Goal: Task Accomplishment & Management: Use online tool/utility

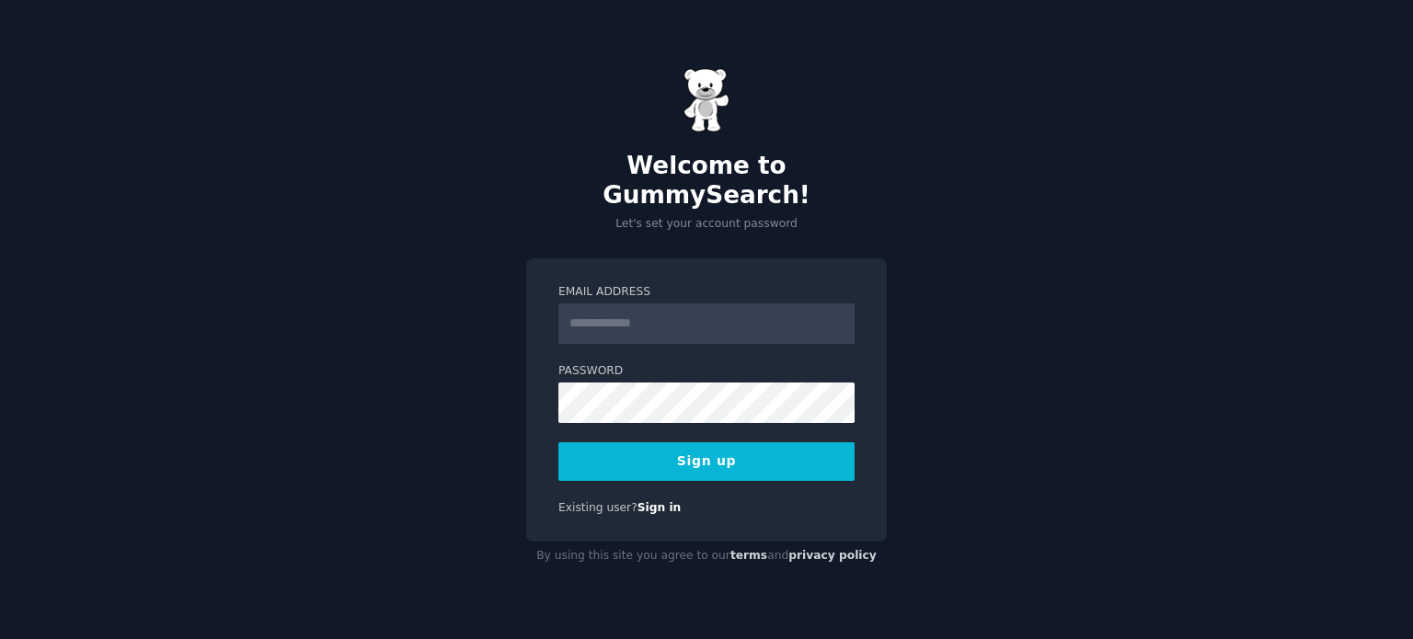
click at [709, 308] on input "Email Address" at bounding box center [707, 324] width 296 height 40
type input "**********"
click at [773, 411] on form "**********" at bounding box center [707, 382] width 296 height 197
click at [765, 408] on form "**********" at bounding box center [707, 382] width 296 height 197
click at [729, 443] on button "Sign up" at bounding box center [707, 462] width 296 height 39
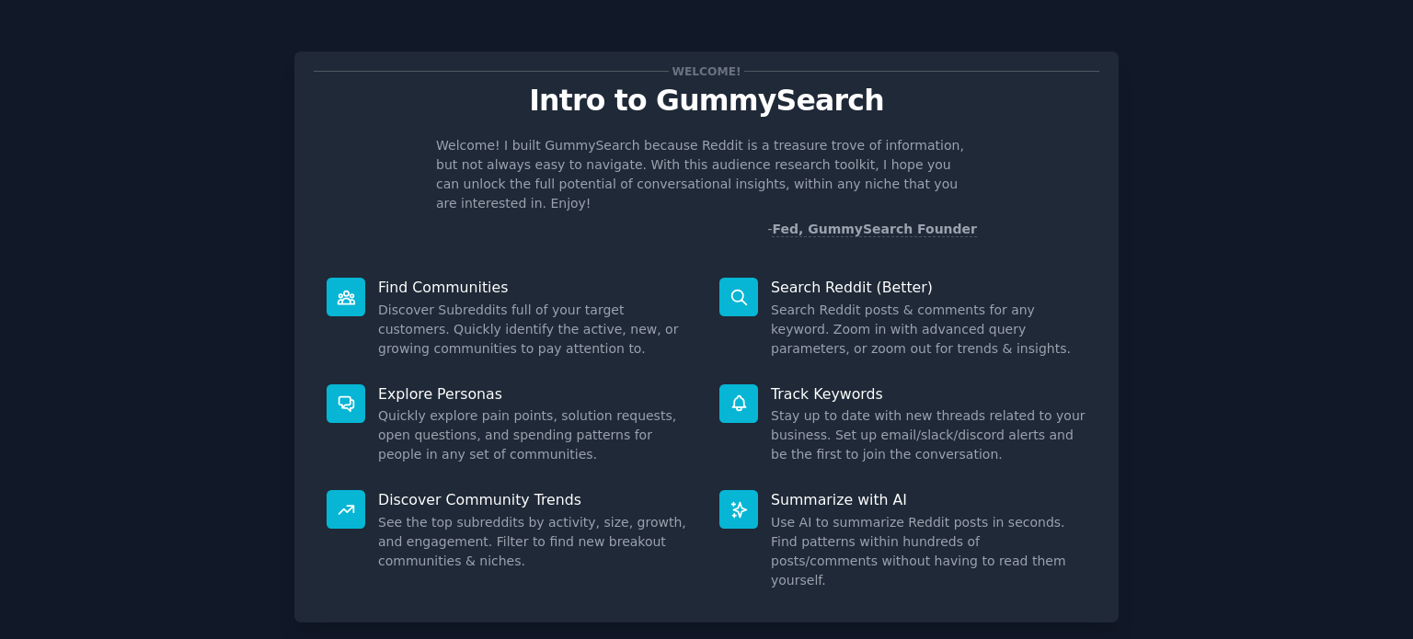
scroll to position [80, 0]
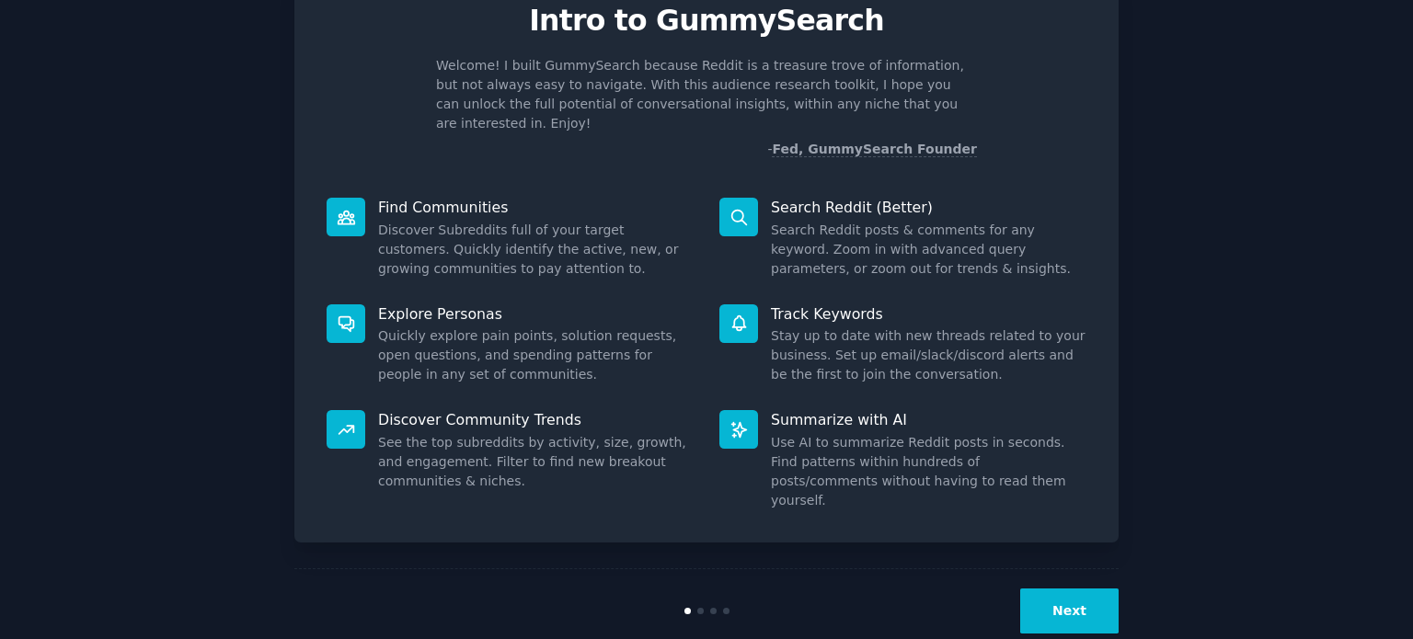
click at [1040, 589] on button "Next" at bounding box center [1069, 611] width 98 height 45
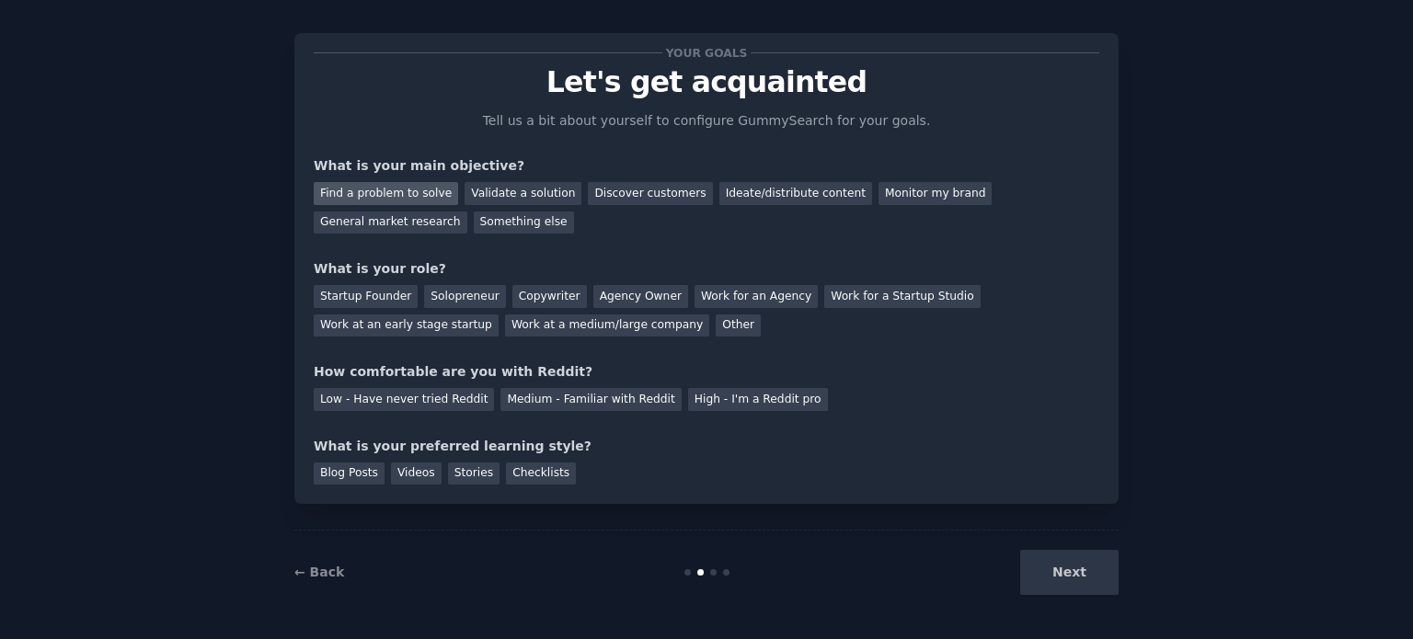
click at [383, 199] on div "Find a problem to solve" at bounding box center [386, 193] width 144 height 23
click at [384, 300] on div "Startup Founder" at bounding box center [366, 296] width 104 height 23
click at [459, 289] on div "Solopreneur" at bounding box center [464, 296] width 81 height 23
click at [519, 404] on div "Medium - Familiar with Reddit" at bounding box center [591, 399] width 180 height 23
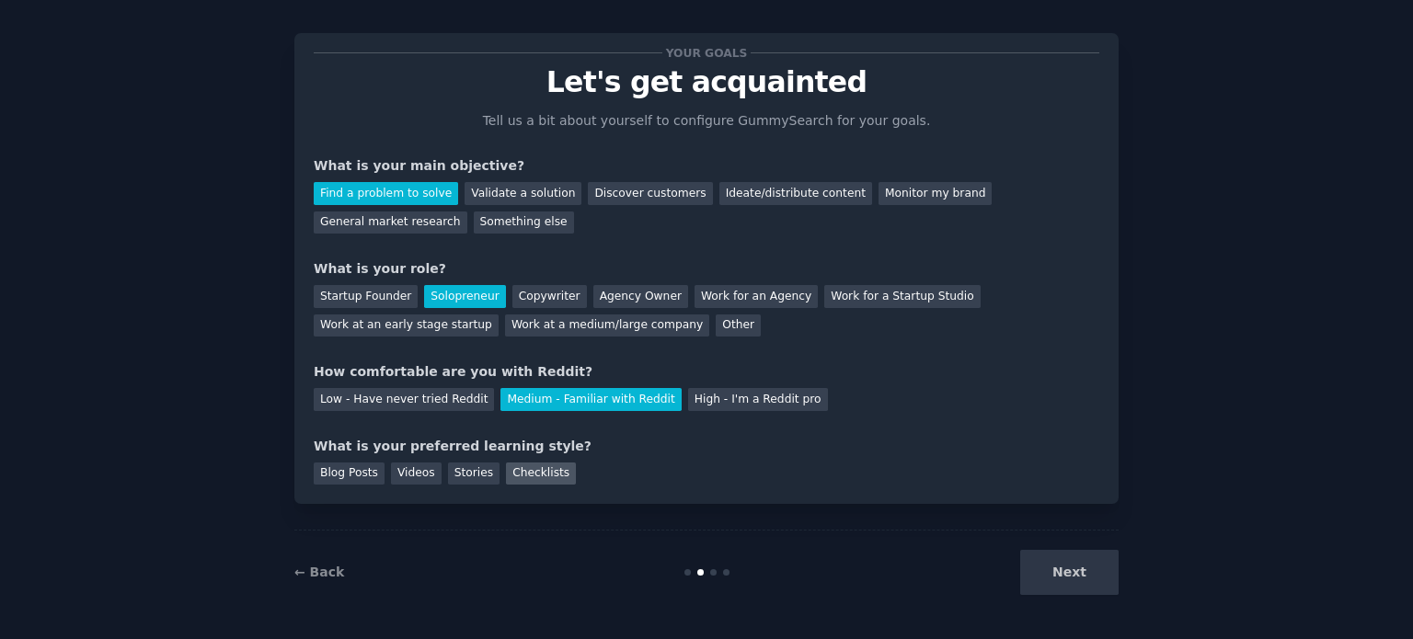
click at [506, 475] on div "Checklists" at bounding box center [541, 474] width 70 height 23
click at [1073, 580] on button "Next" at bounding box center [1069, 572] width 98 height 45
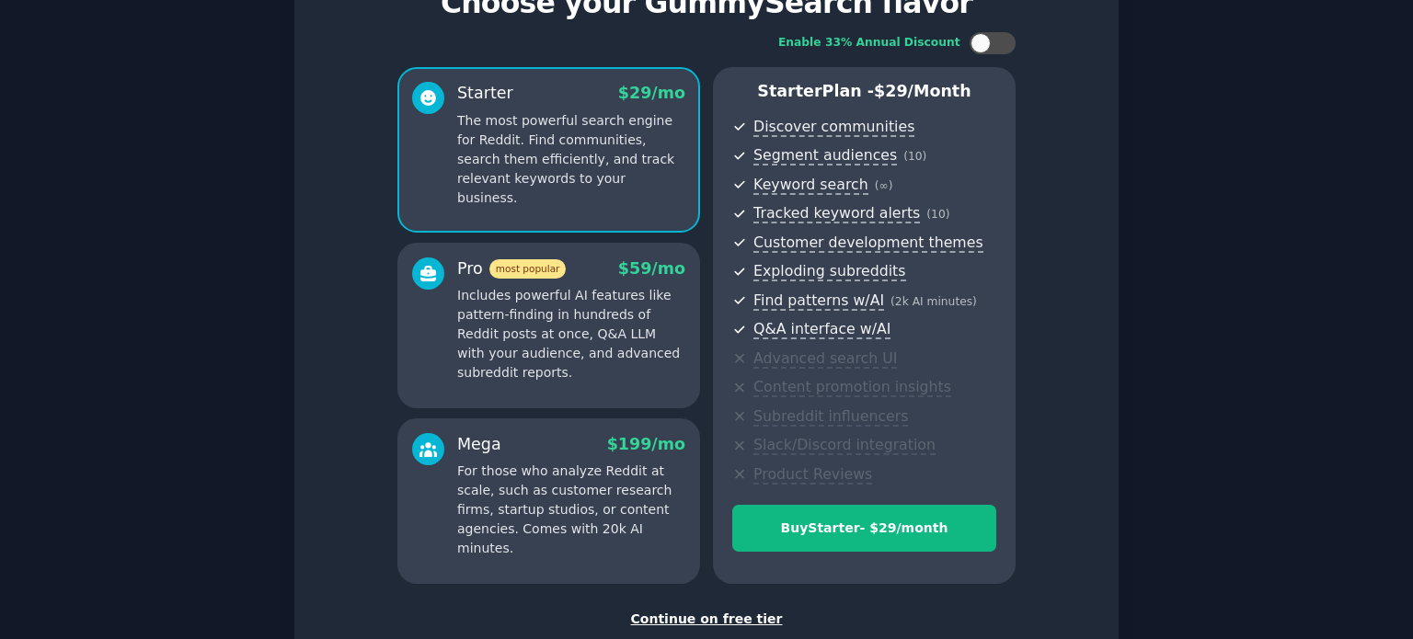
scroll to position [97, 0]
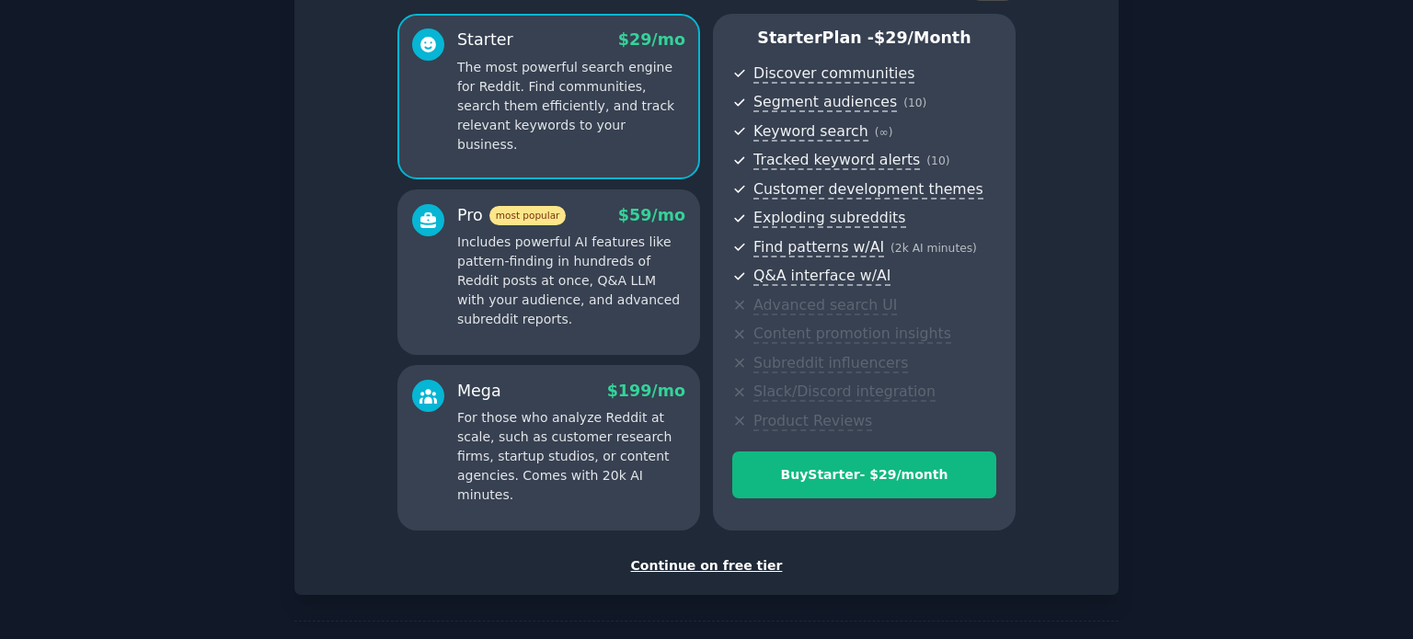
click at [717, 559] on div "Continue on free tier" at bounding box center [707, 566] width 786 height 19
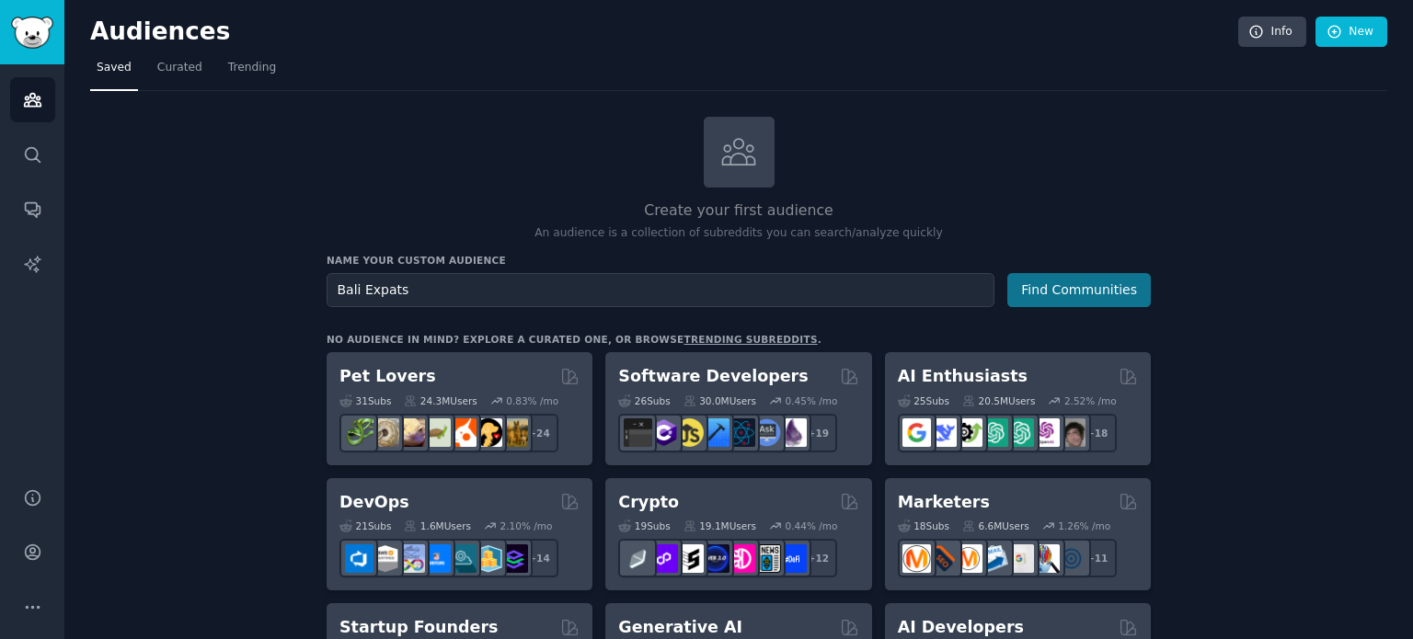
type input "Bali Expats"
click at [1090, 295] on button "Find Communities" at bounding box center [1080, 290] width 144 height 34
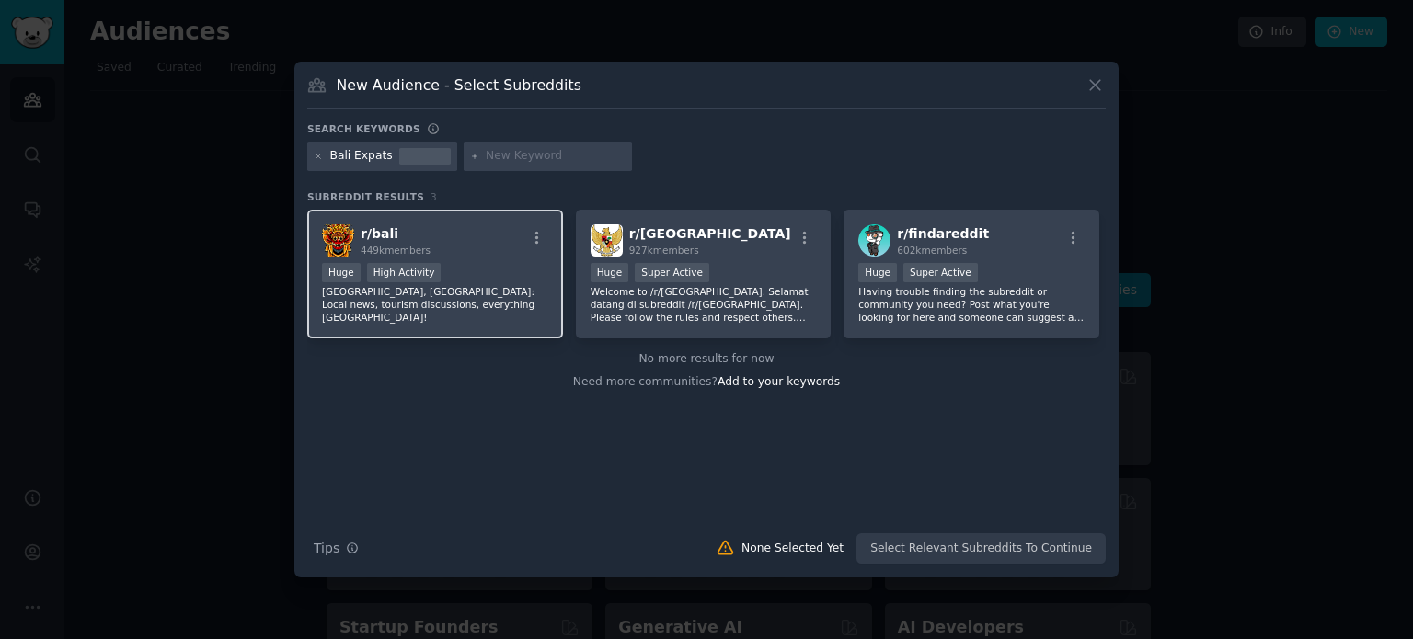
click at [514, 279] on div ">= 80th percentile for submissions / day Huge High Activity" at bounding box center [435, 274] width 226 height 23
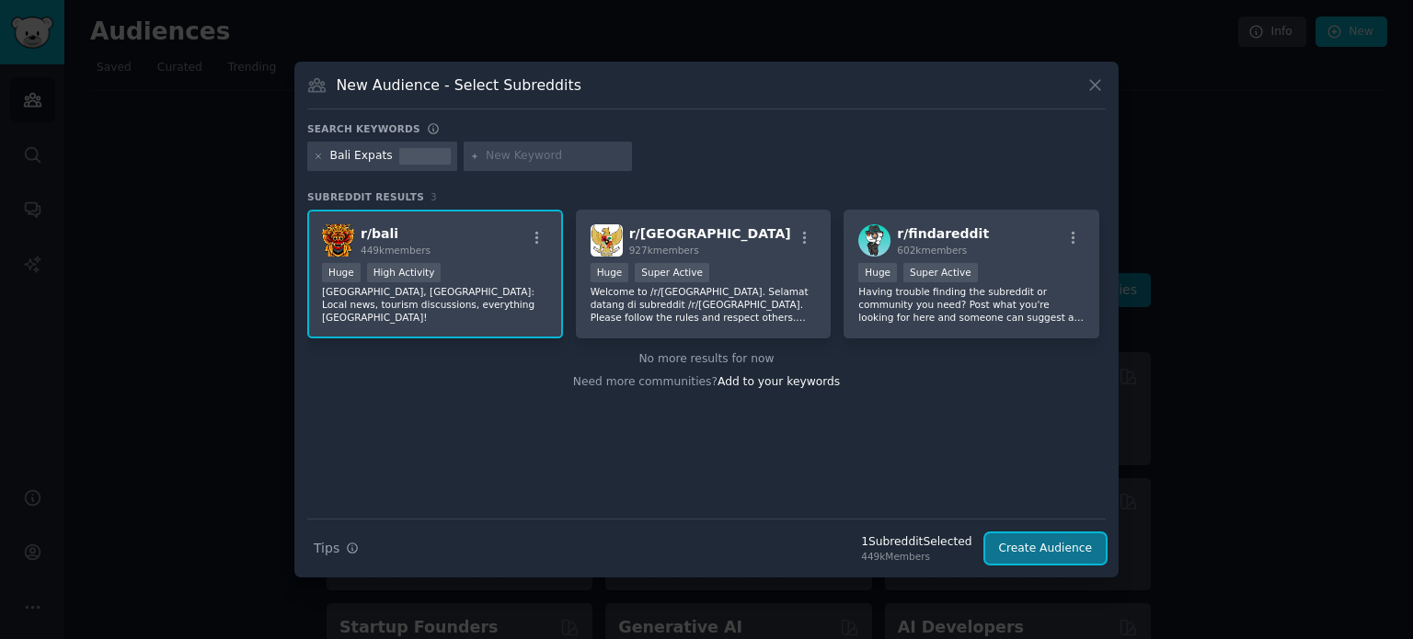
click at [1024, 555] on button "Create Audience" at bounding box center [1045, 549] width 121 height 31
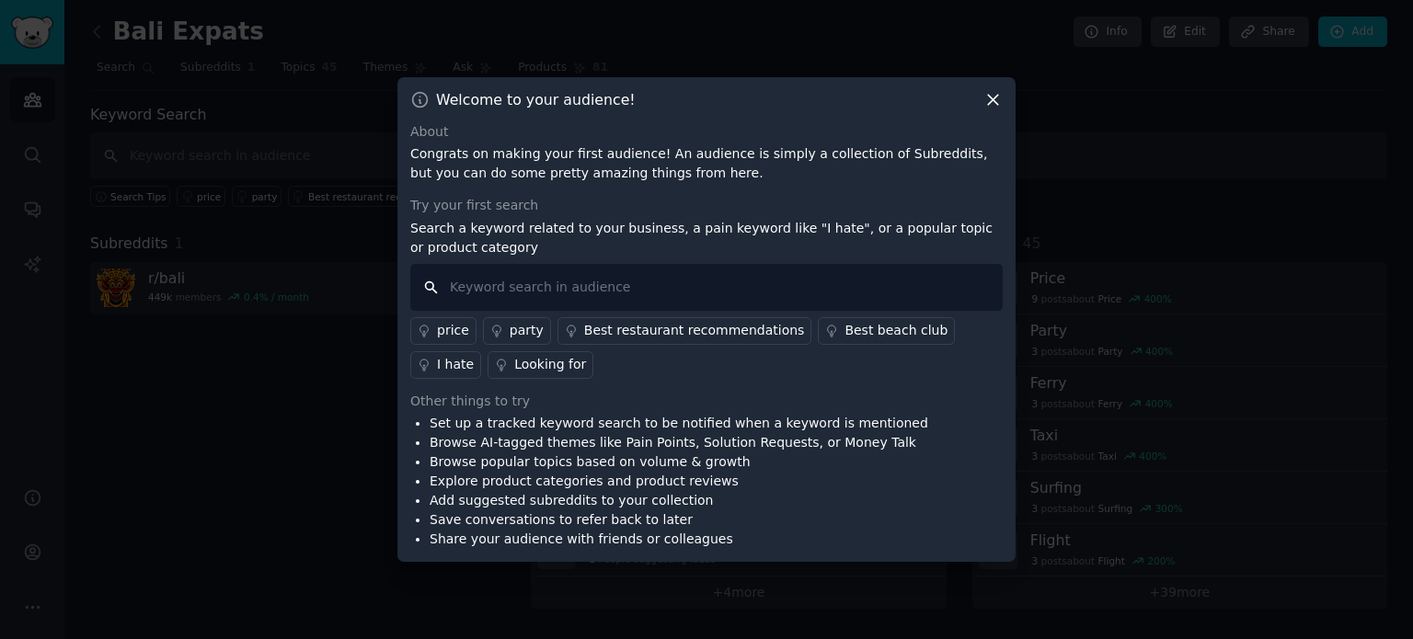
click at [684, 288] on input "text" at bounding box center [706, 287] width 593 height 47
click at [514, 369] on div "Looking for" at bounding box center [550, 364] width 72 height 19
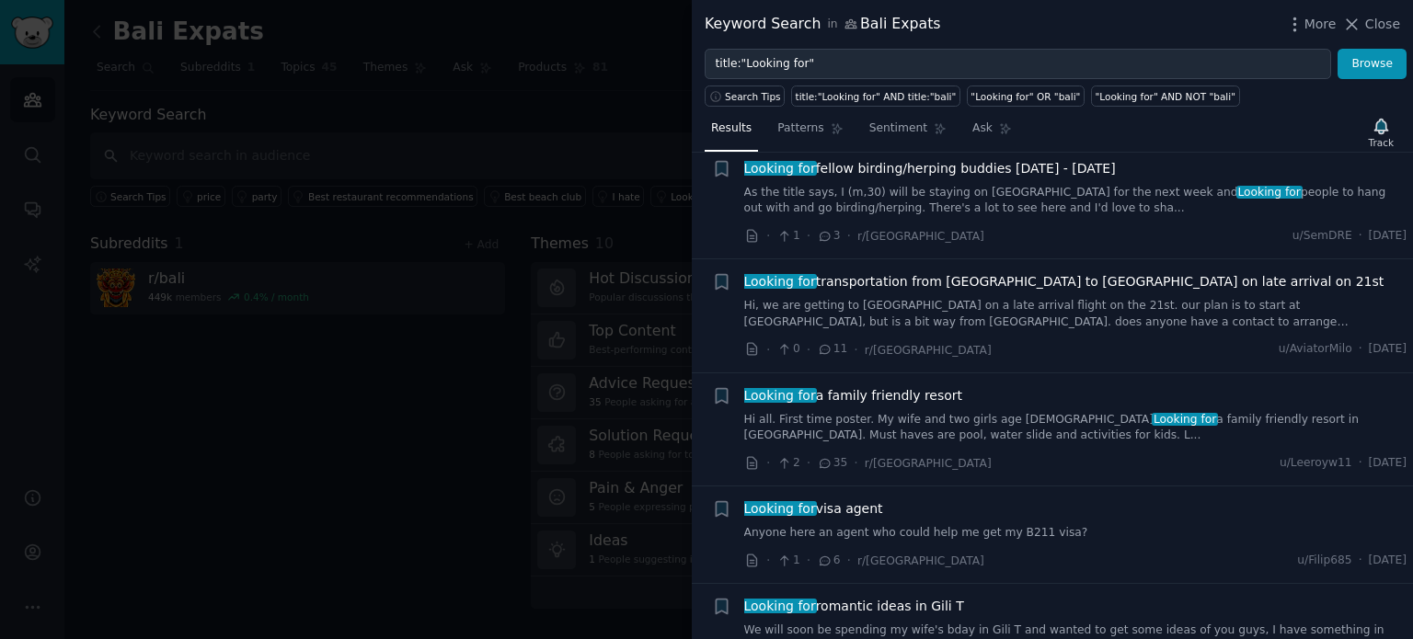
scroll to position [5423, 0]
